Goal: Task Accomplishment & Management: Use online tool/utility

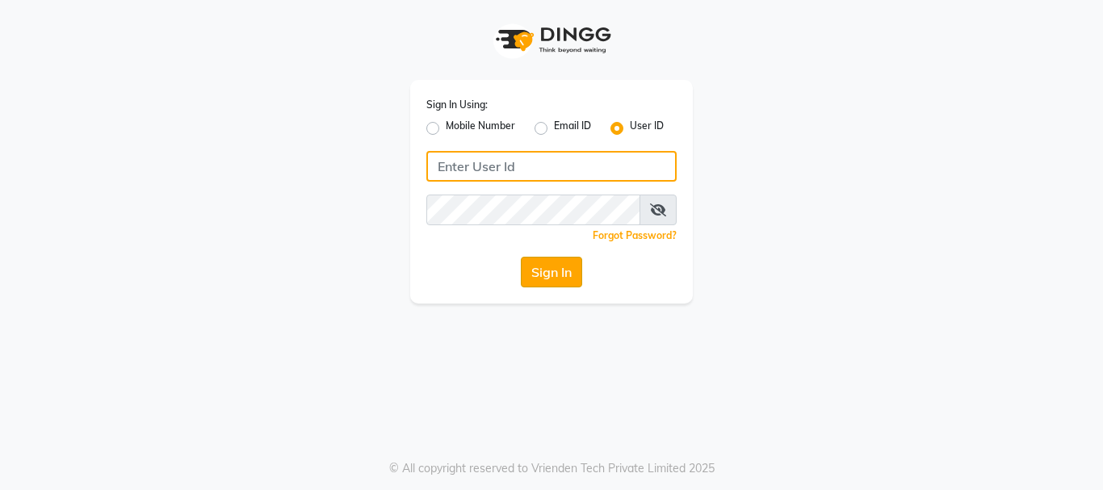
type input "alpanache"
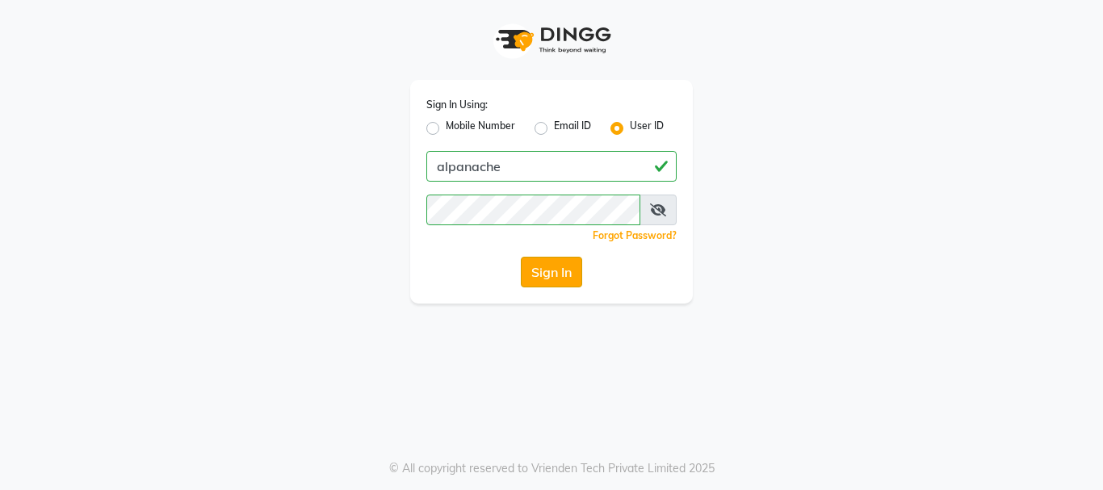
click at [546, 266] on button "Sign In" at bounding box center [551, 272] width 61 height 31
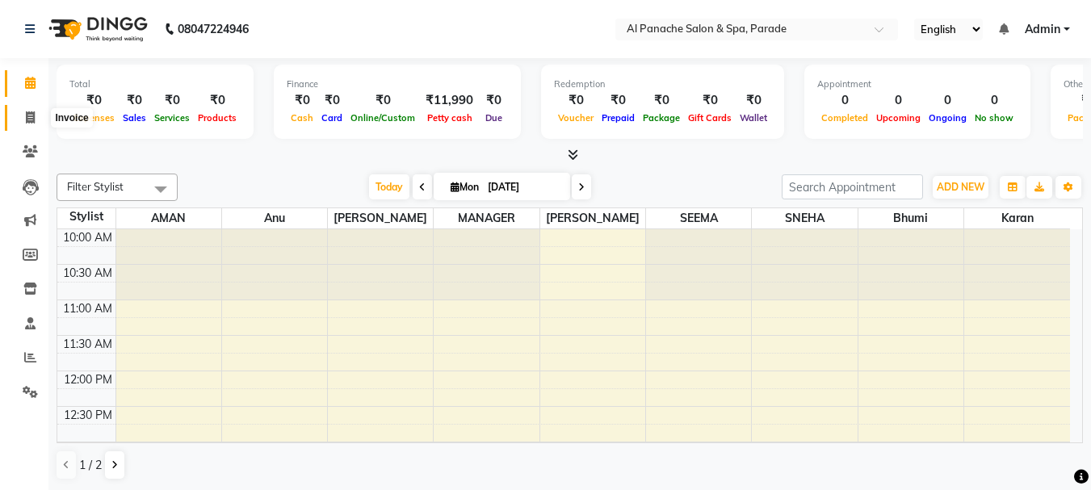
click at [29, 122] on icon at bounding box center [30, 117] width 9 height 12
select select "463"
select select "service"
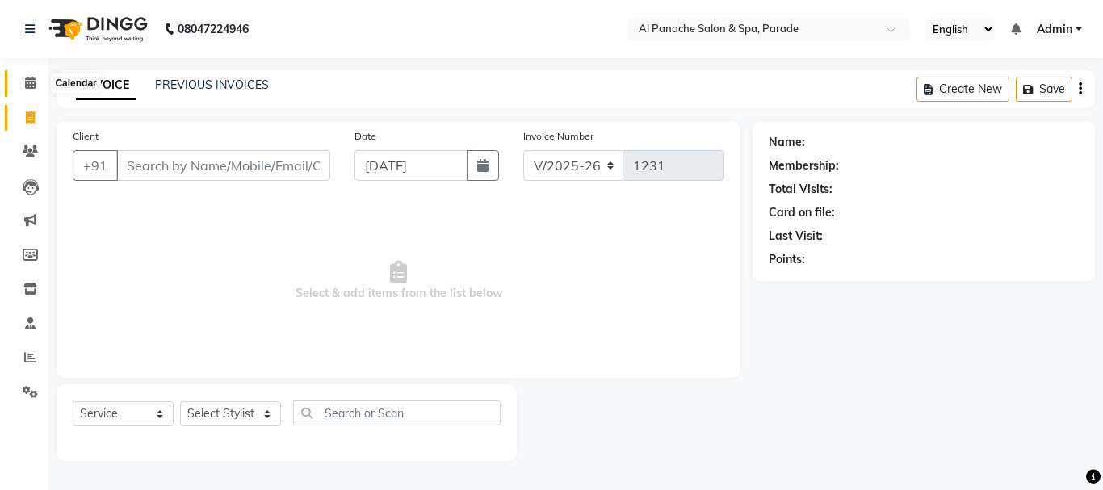
click at [29, 80] on icon at bounding box center [30, 83] width 10 height 12
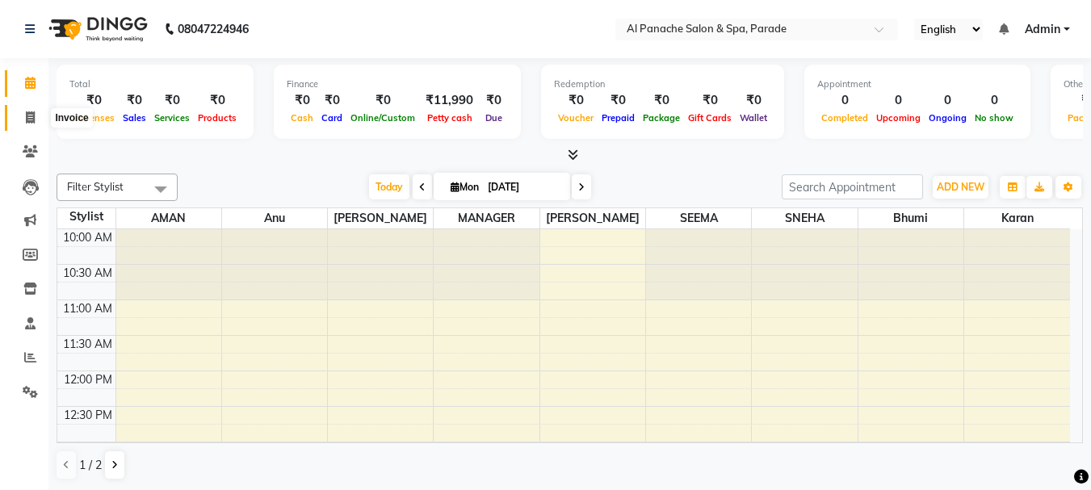
click at [26, 117] on icon at bounding box center [30, 117] width 9 height 12
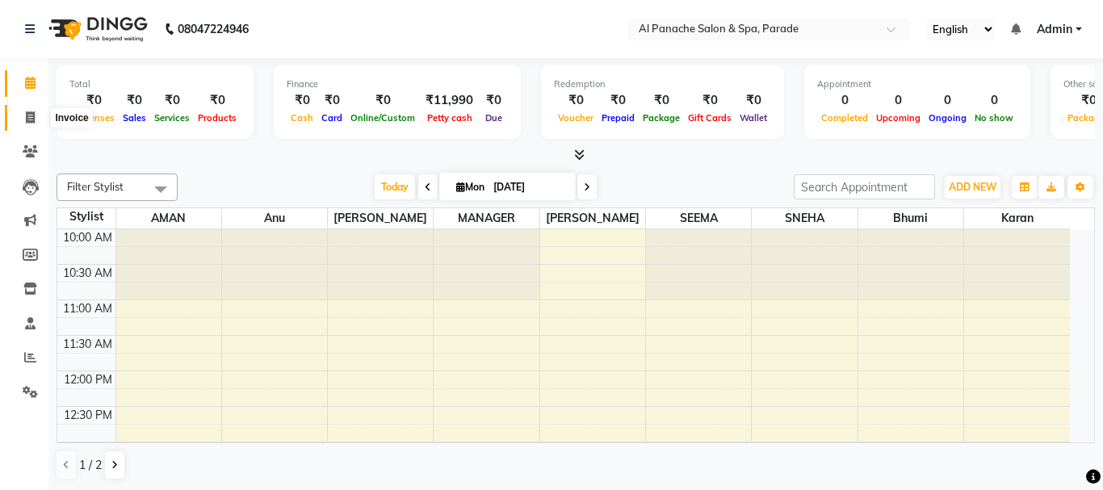
select select "463"
select select "service"
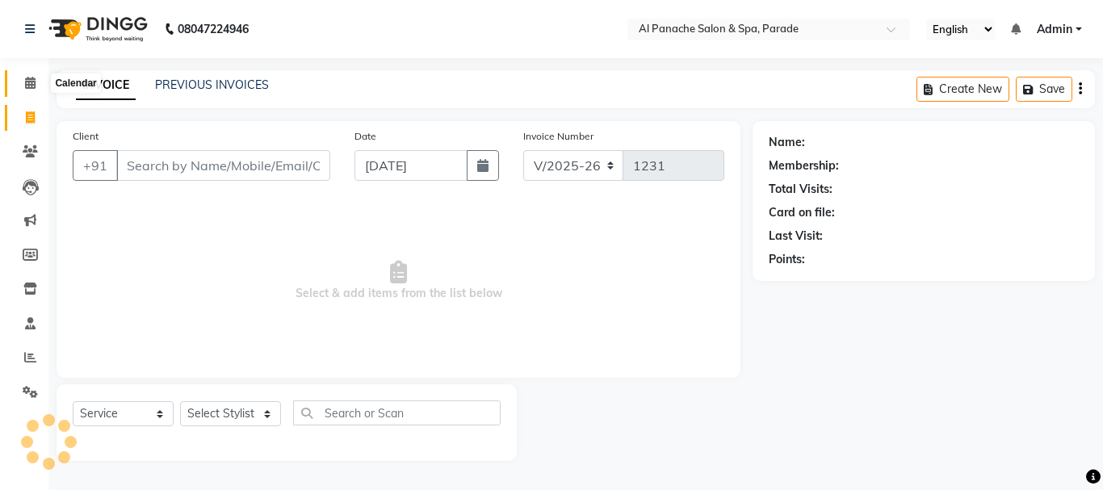
click at [30, 85] on icon at bounding box center [30, 83] width 10 height 12
